Goal: Navigation & Orientation: Find specific page/section

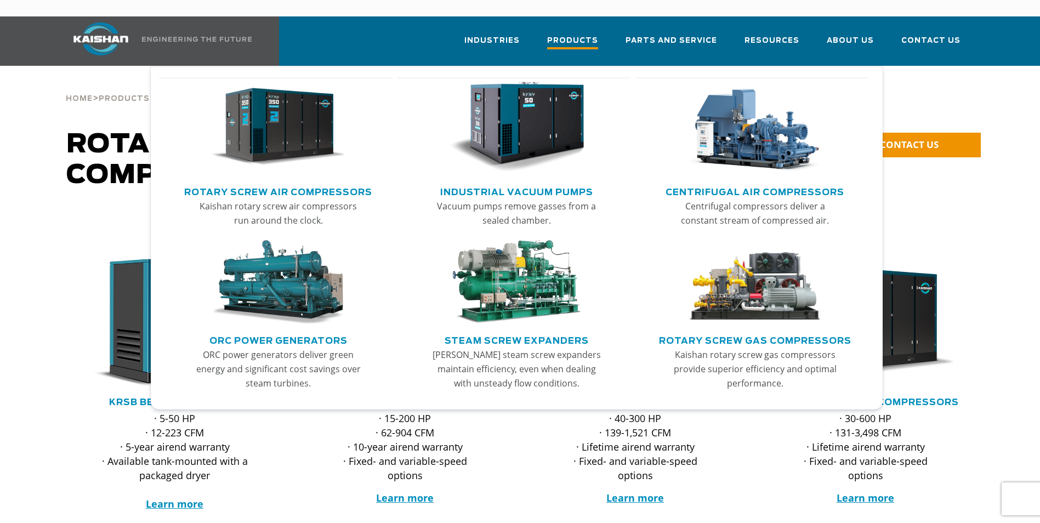
click at [596, 35] on span "Products" at bounding box center [572, 42] width 51 height 15
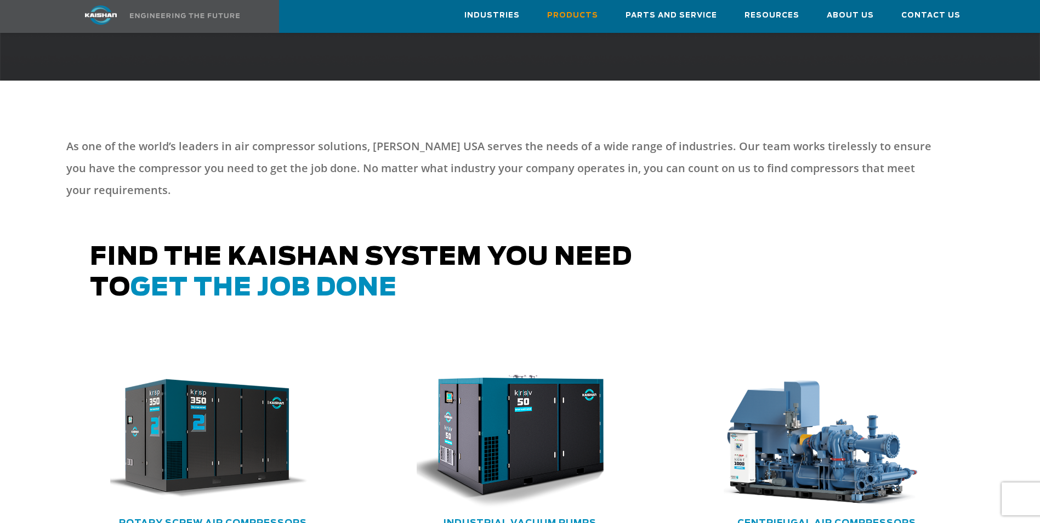
scroll to position [494, 0]
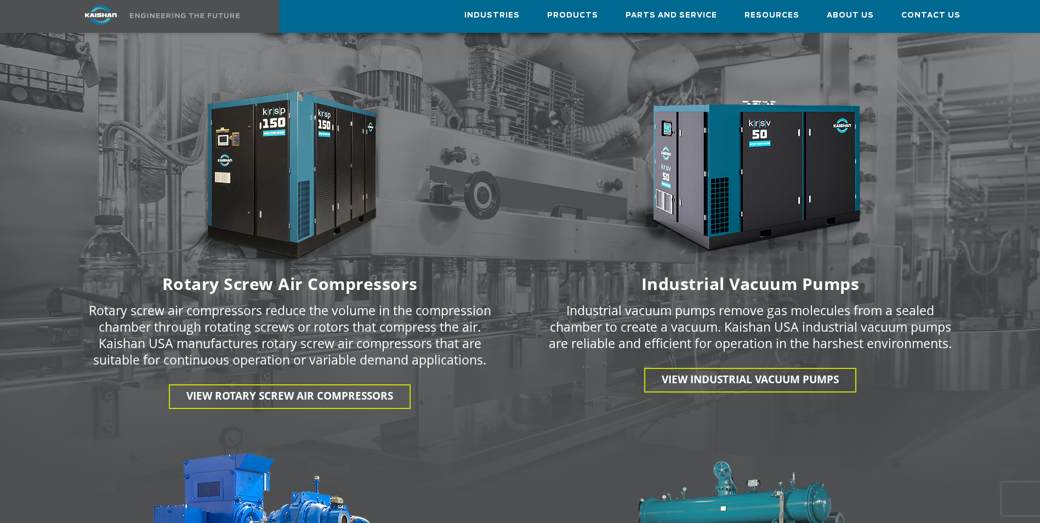
scroll to position [1481, 0]
